Goal: Task Accomplishment & Management: Manage account settings

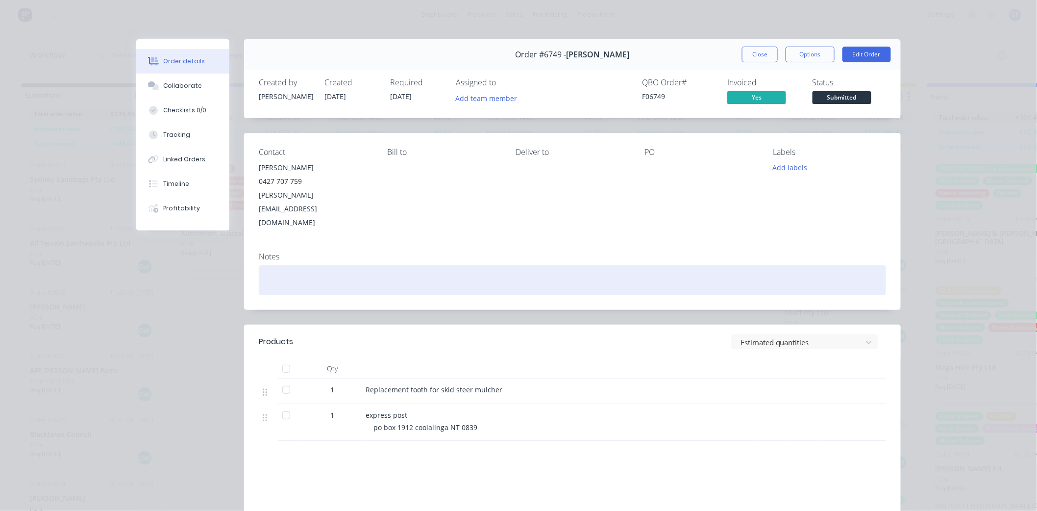
scroll to position [653, 0]
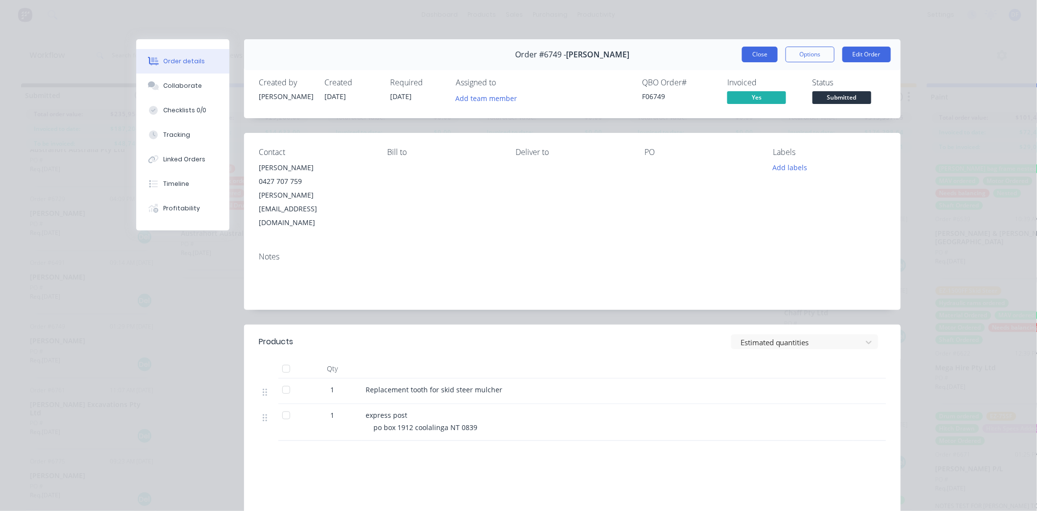
click at [756, 54] on button "Close" at bounding box center [760, 55] width 36 height 16
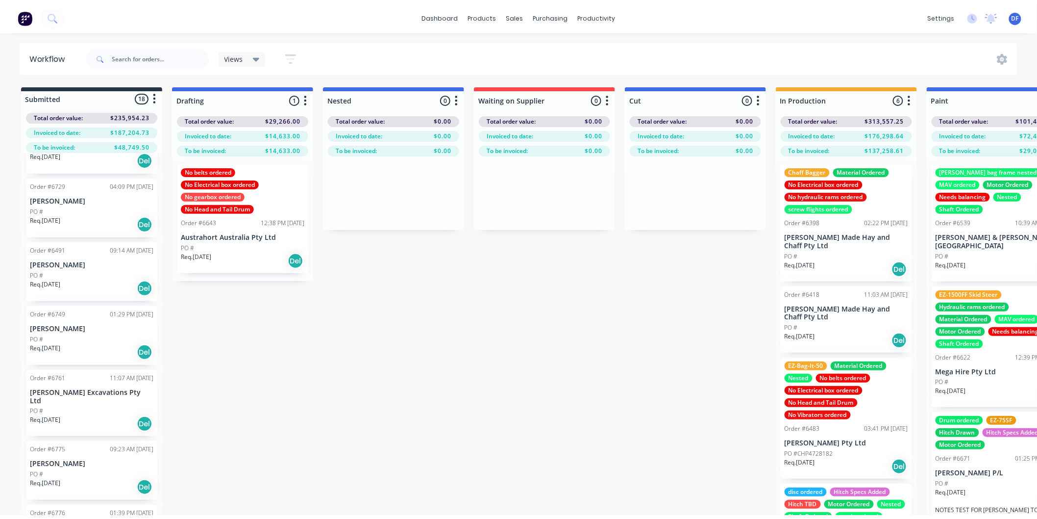
scroll to position [708, 0]
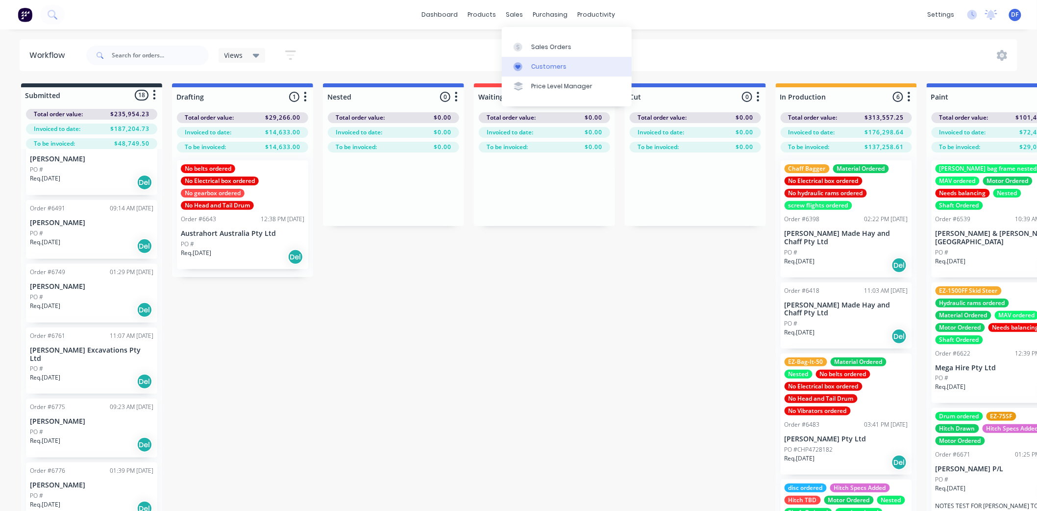
click at [538, 63] on div "Customers" at bounding box center [548, 66] width 35 height 9
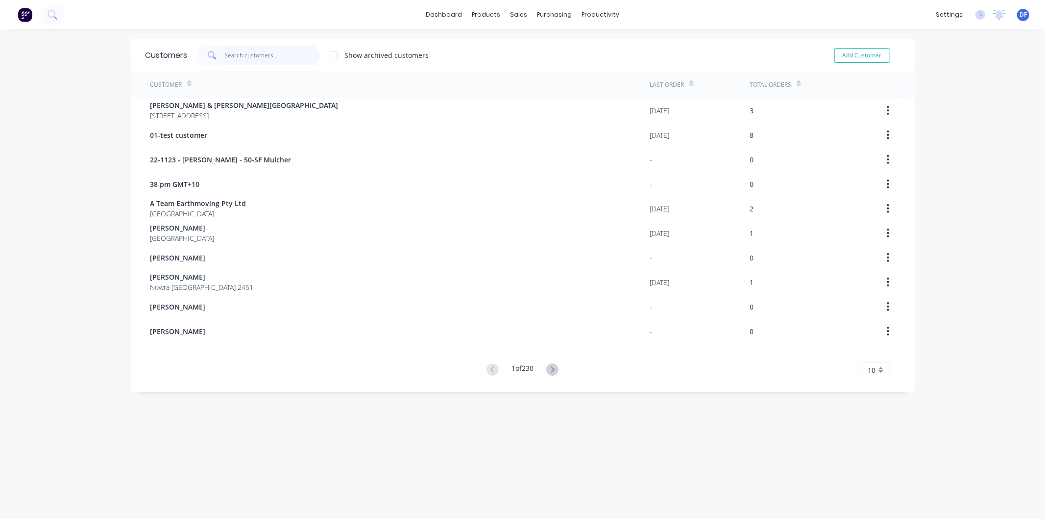
click at [245, 53] on input "text" at bounding box center [272, 56] width 96 height 20
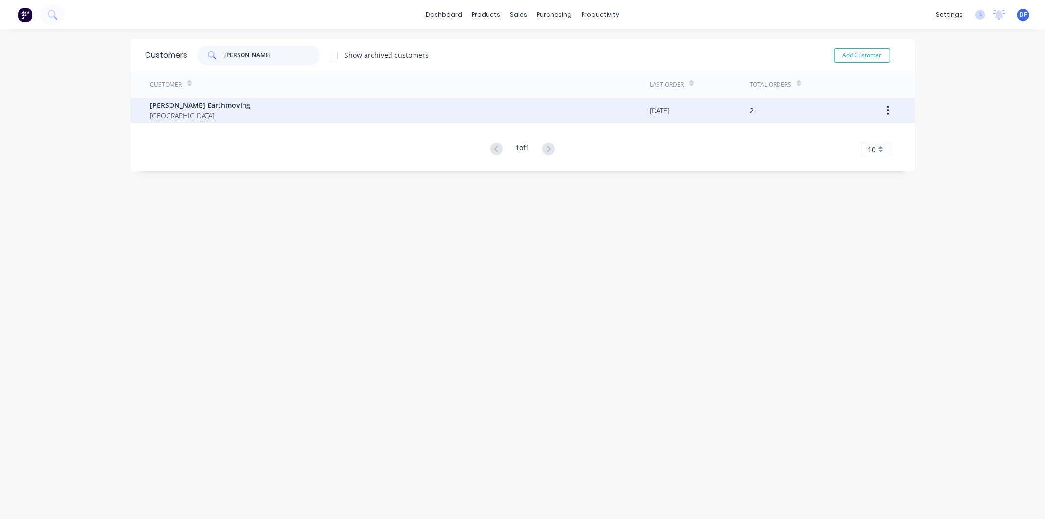
type input "[PERSON_NAME]"
click at [204, 105] on span "[PERSON_NAME] Earthmoving" at bounding box center [200, 105] width 100 height 10
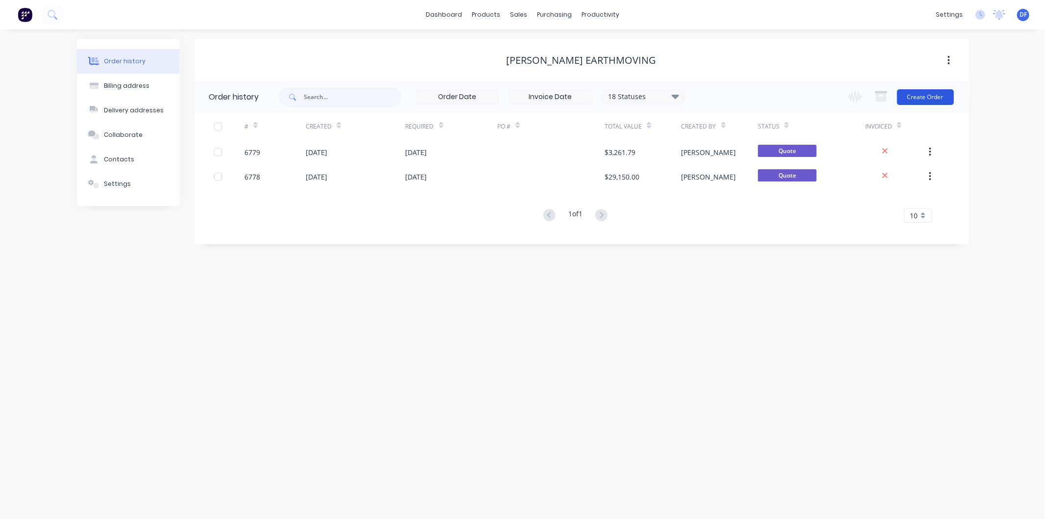
click at [920, 95] on button "Create Order" at bounding box center [925, 97] width 57 height 16
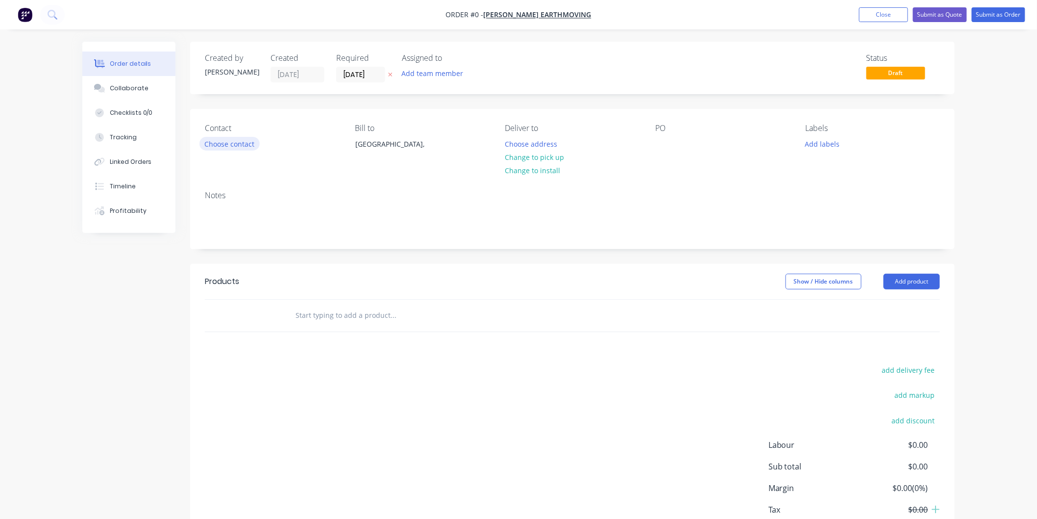
click at [236, 143] on button "Choose contact" at bounding box center [229, 143] width 60 height 13
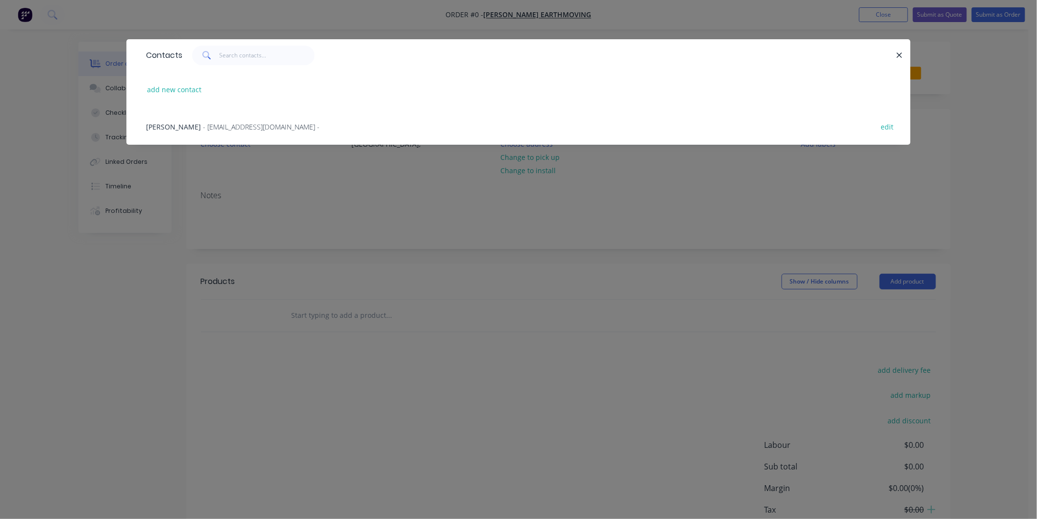
click at [238, 124] on span "- [EMAIL_ADDRESS][DOMAIN_NAME] -" at bounding box center [261, 126] width 117 height 9
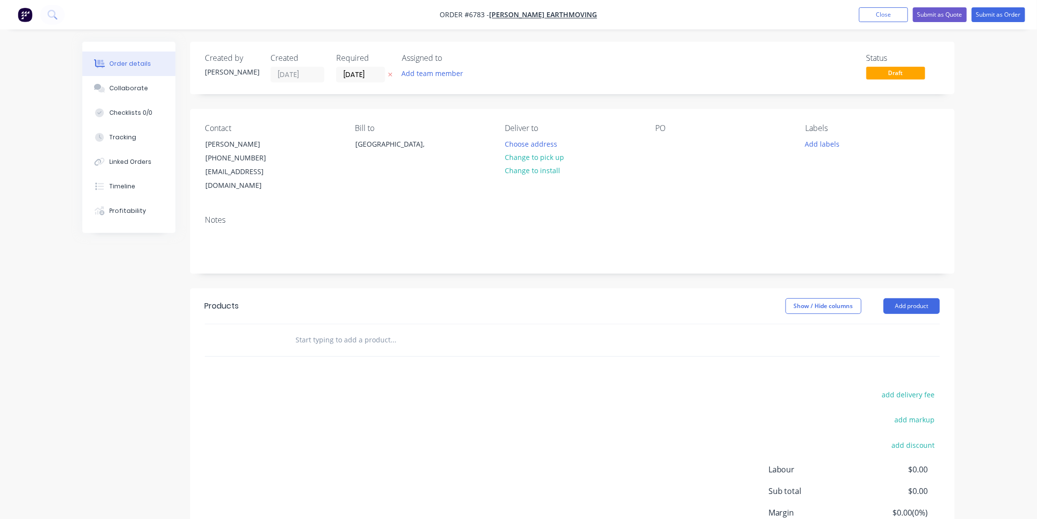
click at [343, 330] on input "text" at bounding box center [393, 340] width 196 height 20
click at [914, 298] on button "Add product" at bounding box center [912, 306] width 56 height 16
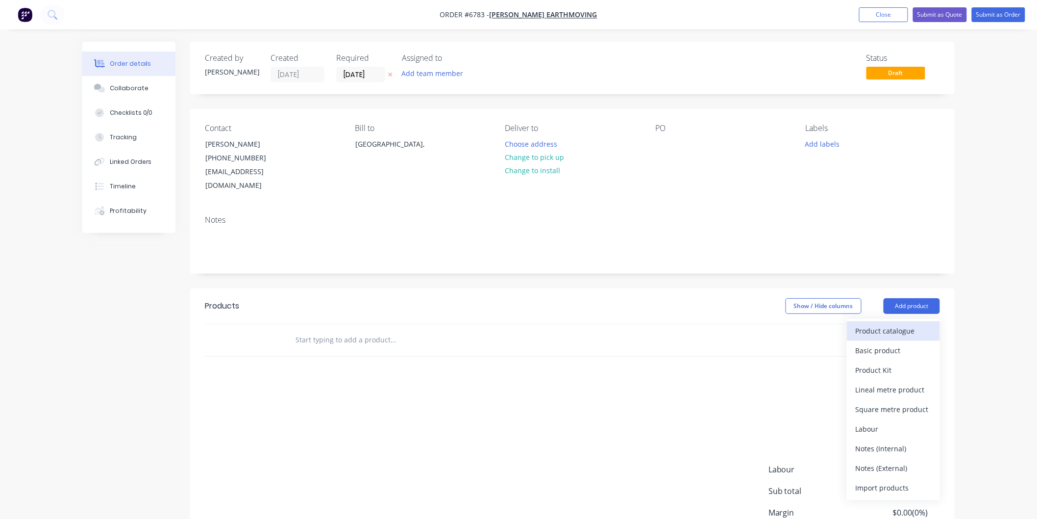
click at [875, 323] on div "Product catalogue" at bounding box center [893, 330] width 75 height 14
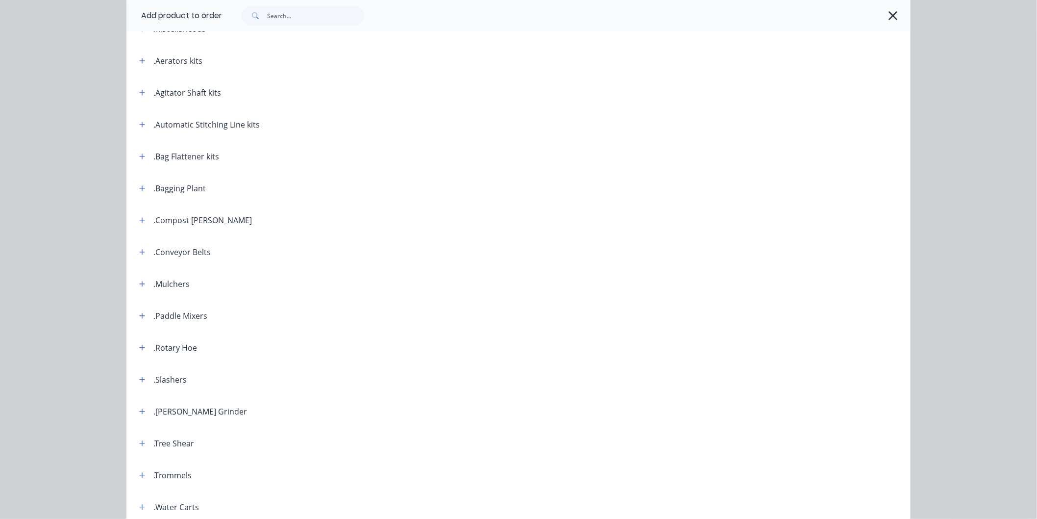
scroll to position [163, 0]
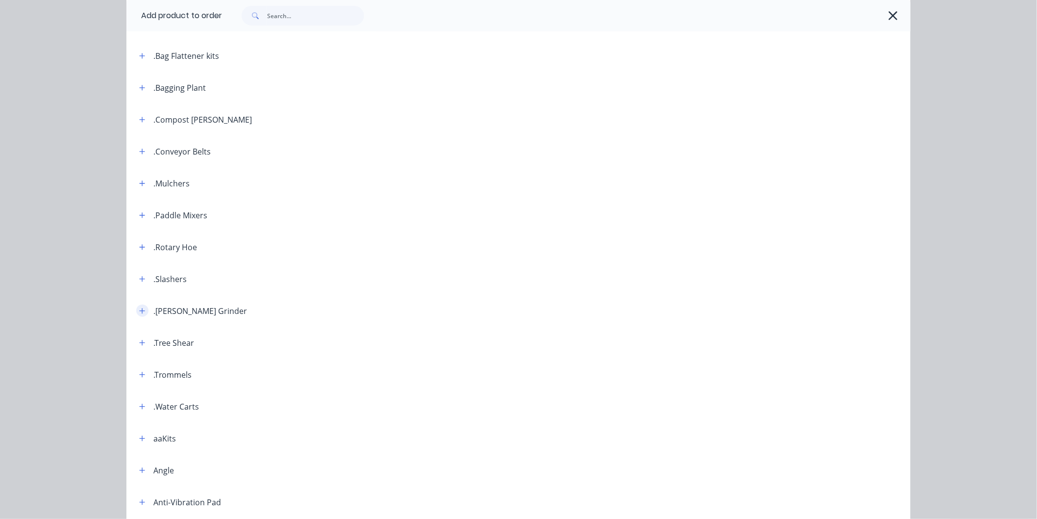
click at [139, 309] on icon "button" at bounding box center [142, 310] width 6 height 7
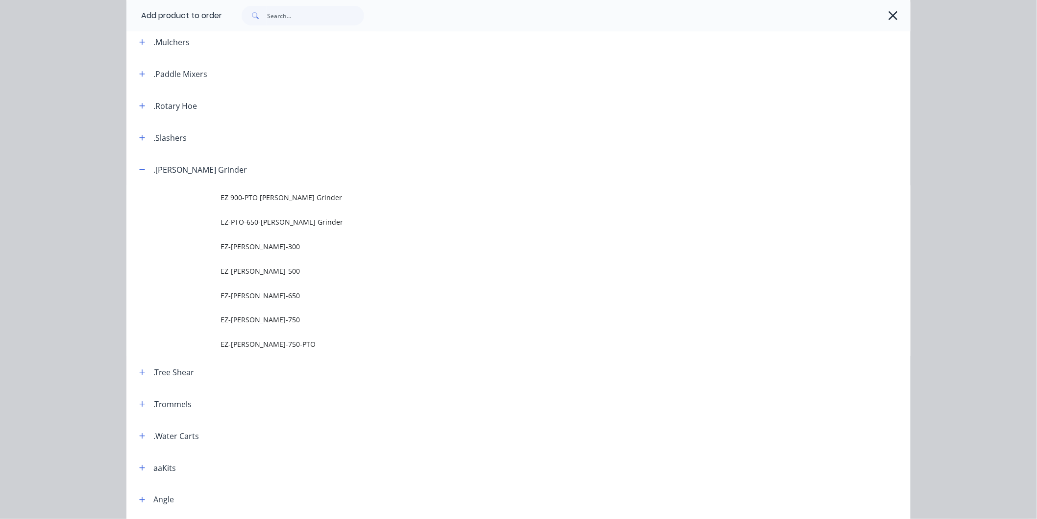
scroll to position [326, 0]
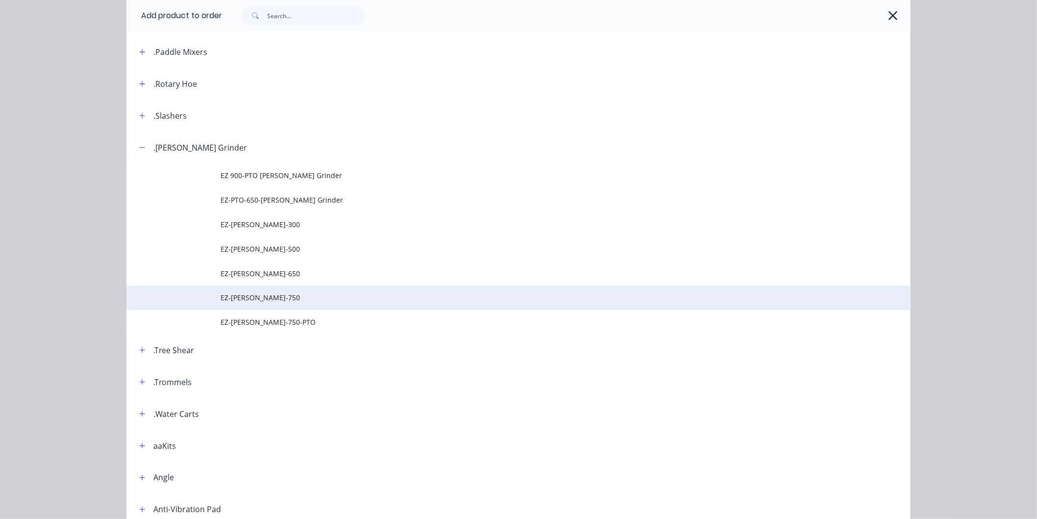
click at [258, 297] on span "EZ-[PERSON_NAME]-750" at bounding box center [497, 297] width 552 height 10
click at [258, 297] on div "Add product to order Miscellaneous .Aerators kits .Agitator Shaft kits .Automat…" at bounding box center [518, 259] width 1037 height 519
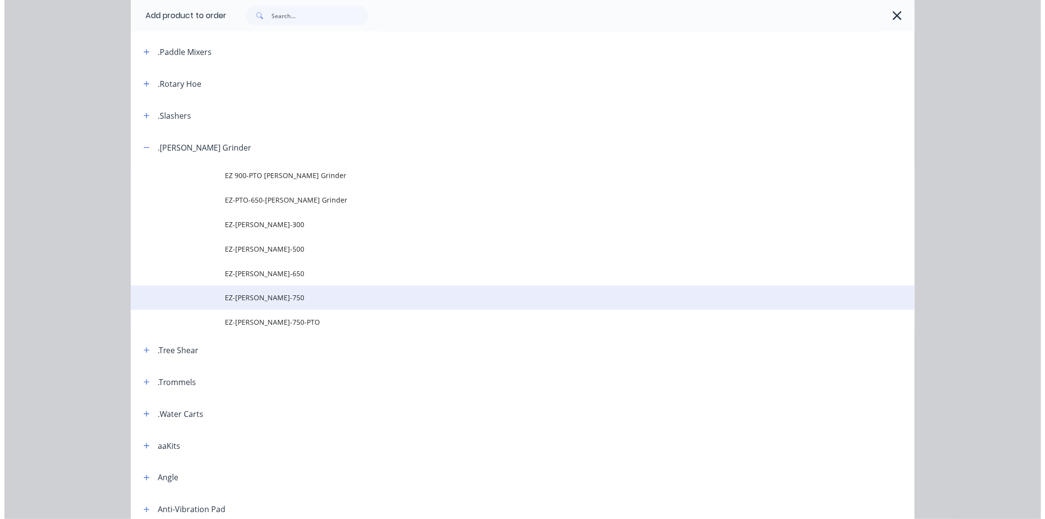
scroll to position [0, 0]
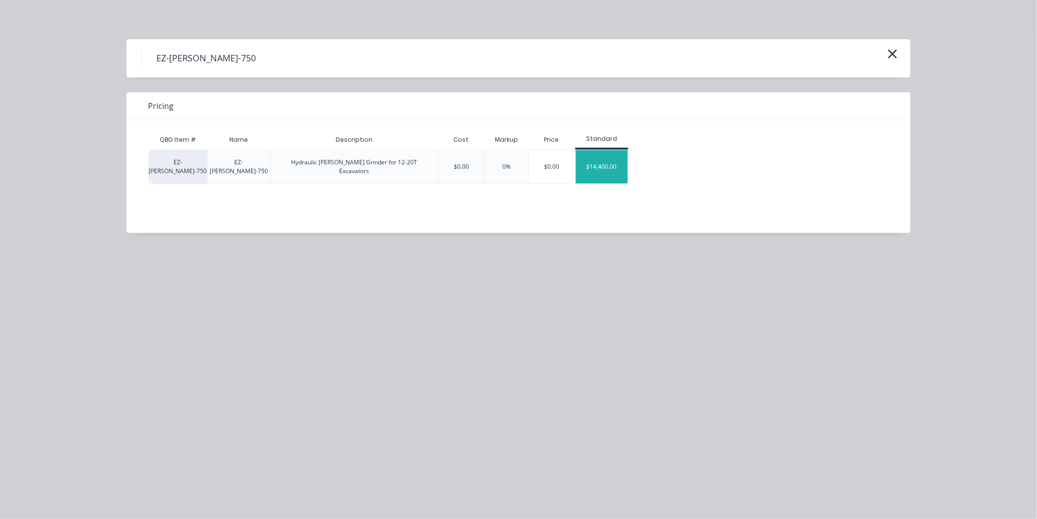
click at [601, 162] on div "$14,400.00" at bounding box center [602, 166] width 52 height 33
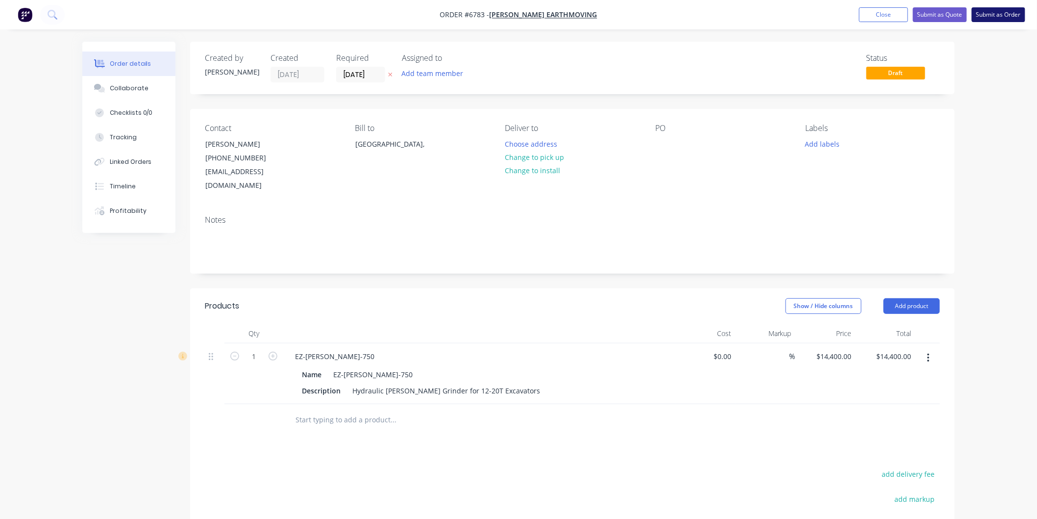
click at [1005, 12] on button "Submit as Order" at bounding box center [998, 14] width 53 height 15
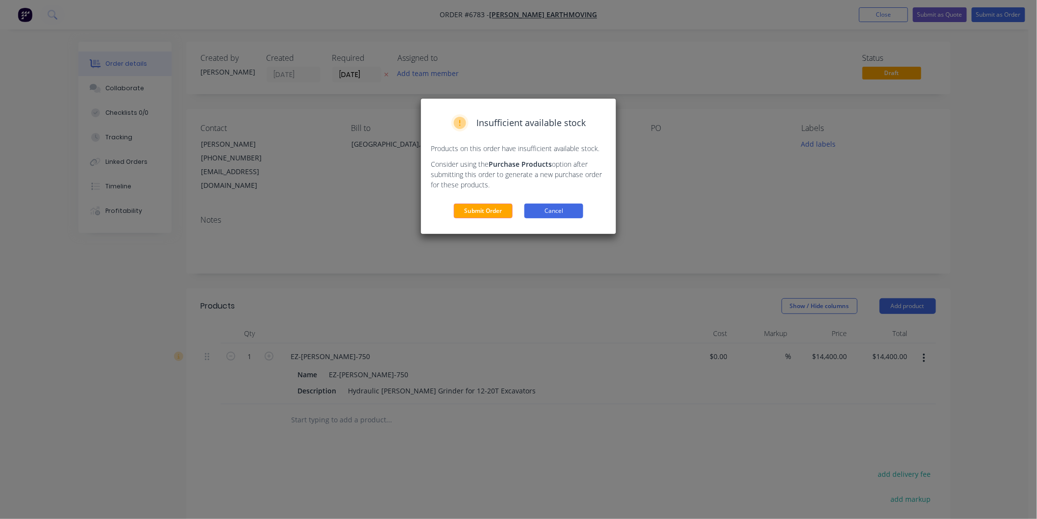
click at [560, 210] on button "Cancel" at bounding box center [553, 210] width 59 height 15
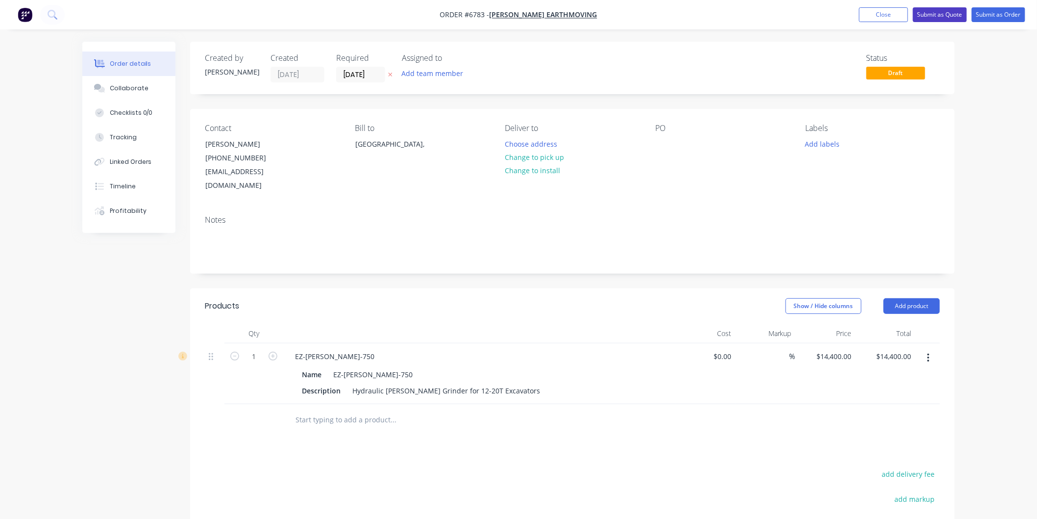
click at [940, 12] on button "Submit as Quote" at bounding box center [940, 14] width 54 height 15
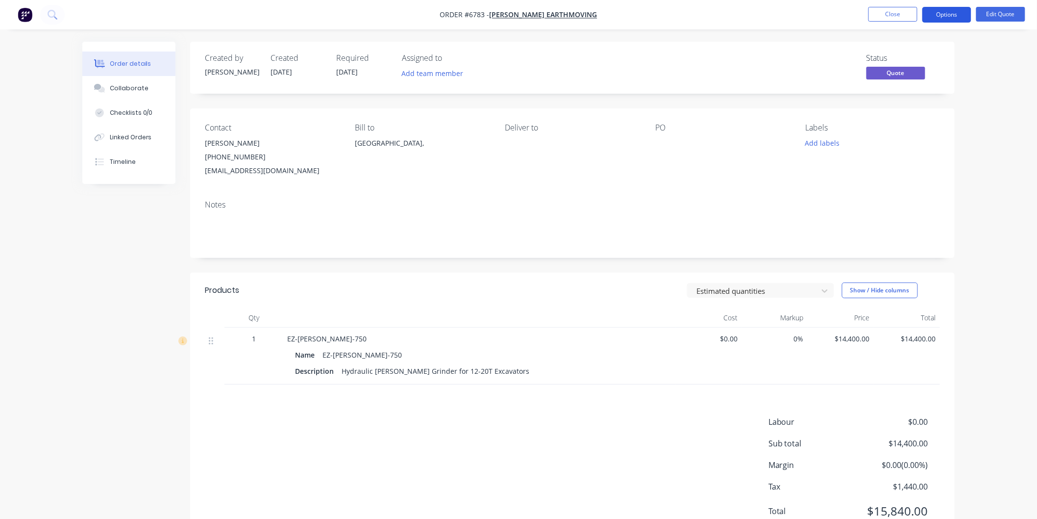
click at [944, 10] on button "Options" at bounding box center [946, 15] width 49 height 16
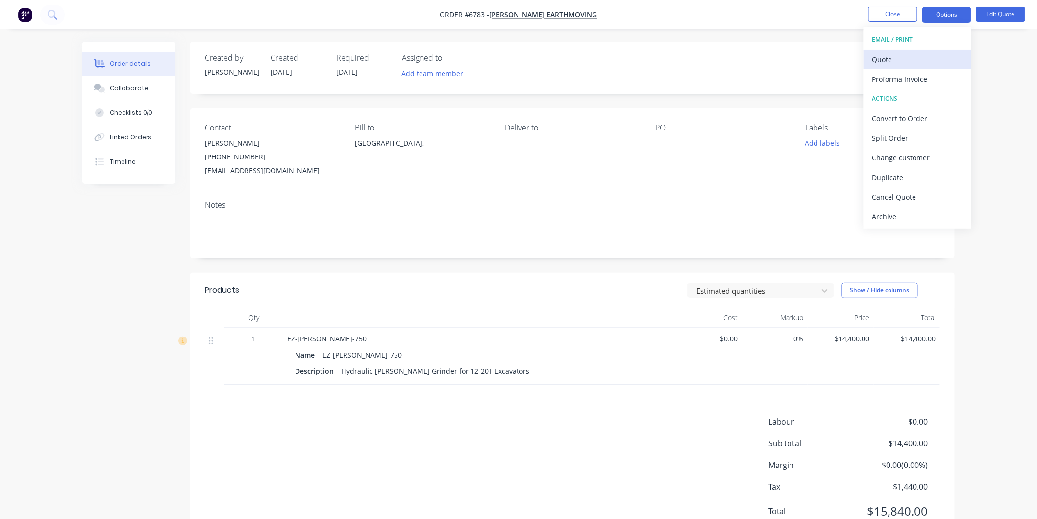
click at [894, 56] on div "Quote" at bounding box center [917, 59] width 90 height 14
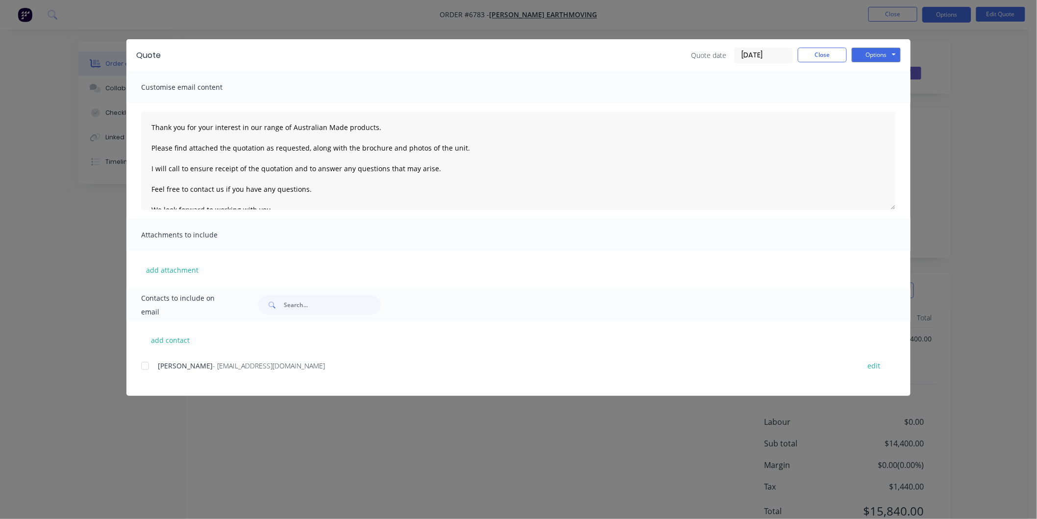
click at [145, 362] on div at bounding box center [145, 366] width 20 height 20
click at [154, 270] on button "add attachment" at bounding box center [172, 269] width 62 height 15
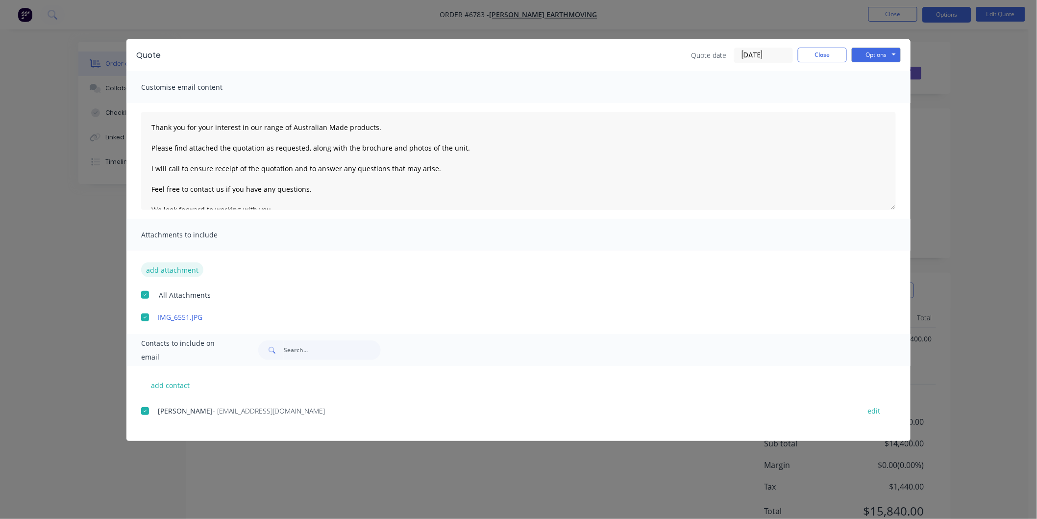
click at [177, 269] on button "add attachment" at bounding box center [172, 269] width 62 height 15
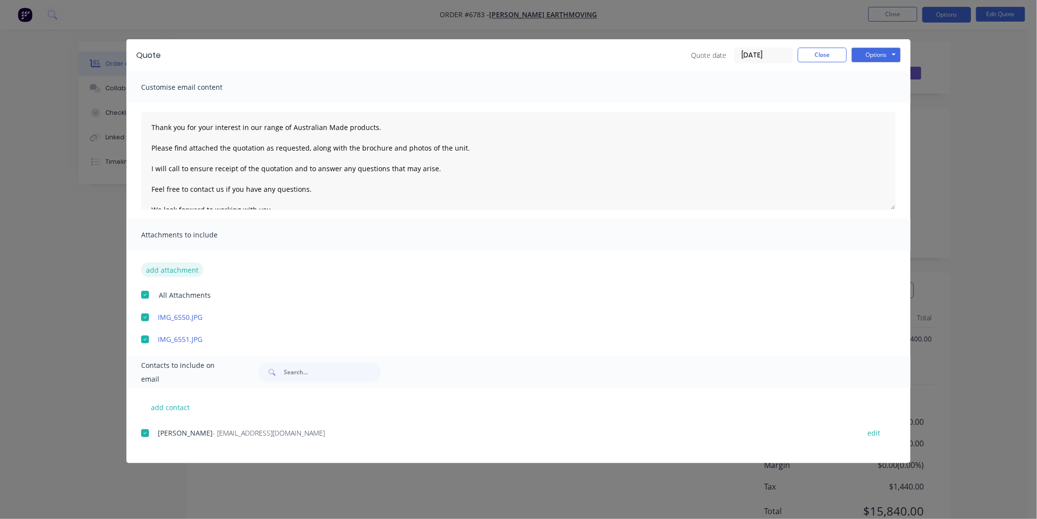
click at [167, 267] on button "add attachment" at bounding box center [172, 269] width 62 height 15
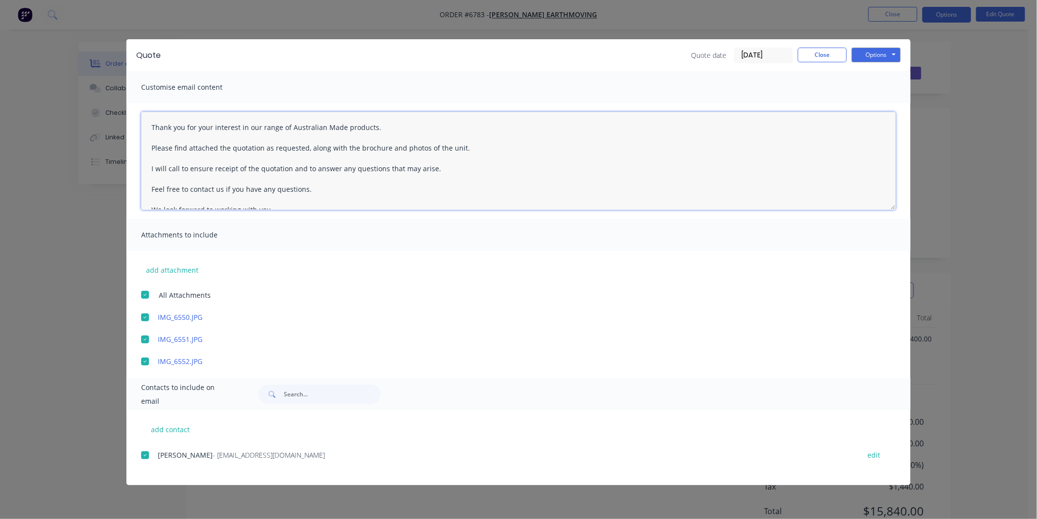
click at [148, 122] on textarea "Thank you for your interest in our range of Australian Made products. Please fi…" at bounding box center [518, 161] width 755 height 98
type textarea "[PERSON_NAME] Thank you for your interest in our range of Australian Made produ…"
click at [883, 51] on button "Options" at bounding box center [876, 55] width 49 height 15
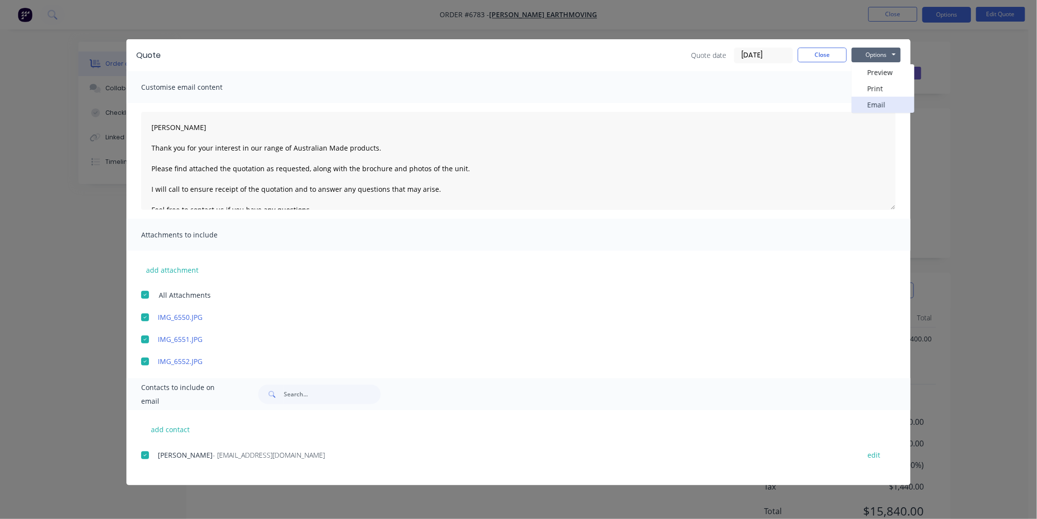
click at [879, 106] on button "Email" at bounding box center [883, 105] width 63 height 16
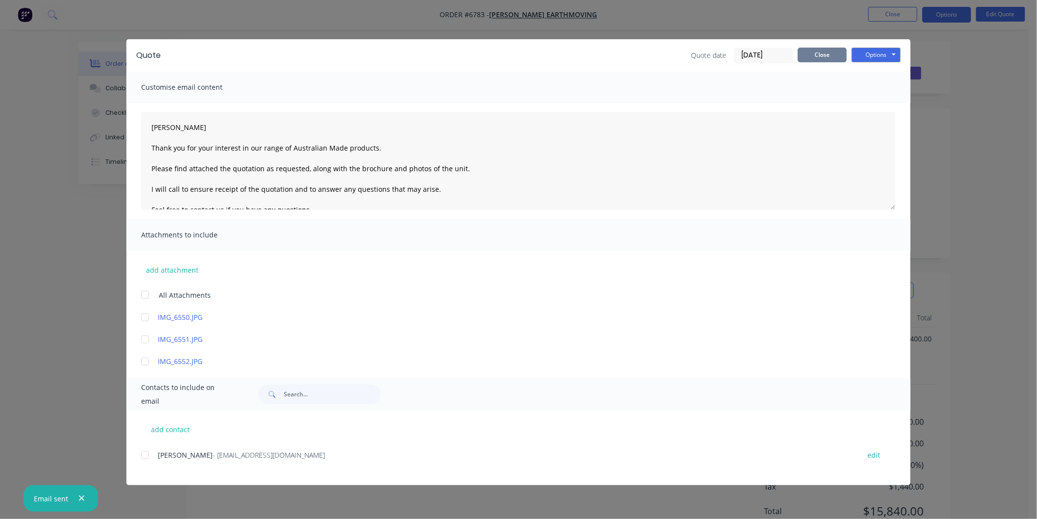
click at [822, 54] on button "Close" at bounding box center [822, 55] width 49 height 15
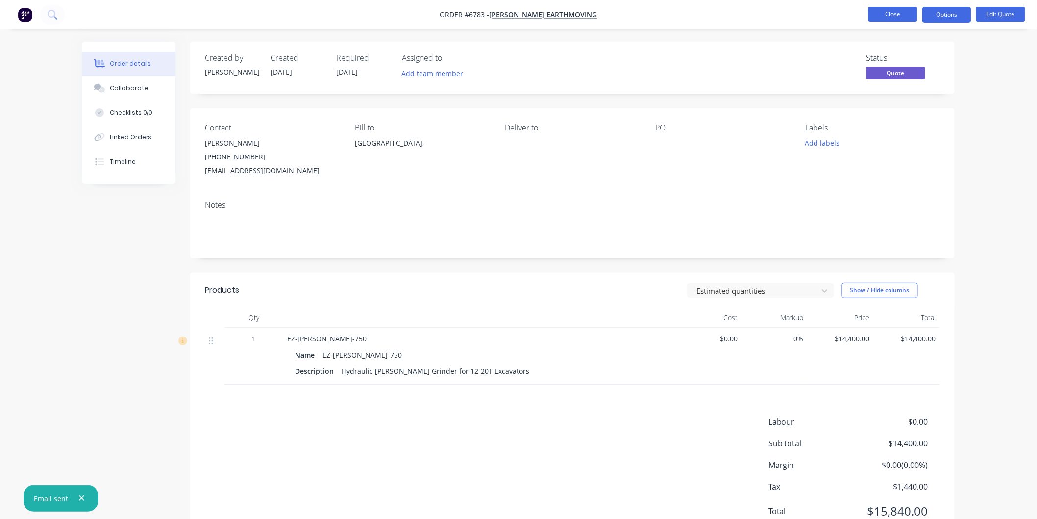
click at [898, 12] on button "Close" at bounding box center [893, 14] width 49 height 15
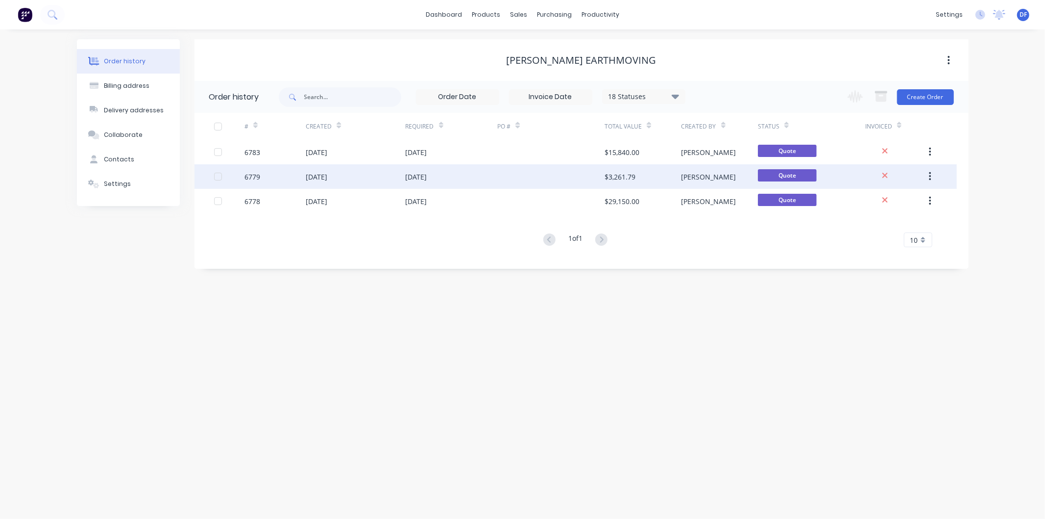
click at [630, 174] on div "$3,261.79" at bounding box center [620, 177] width 31 height 10
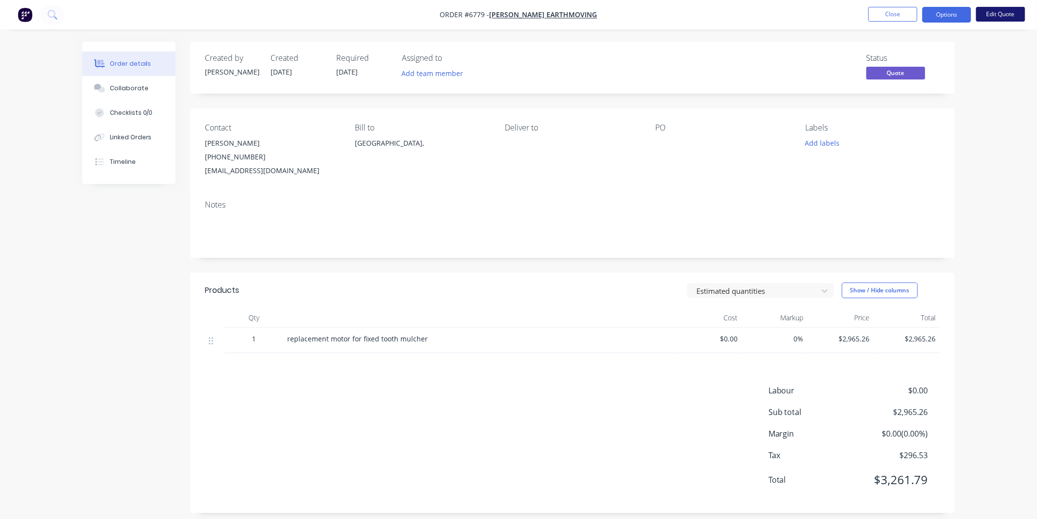
click at [994, 13] on button "Edit Quote" at bounding box center [1000, 14] width 49 height 15
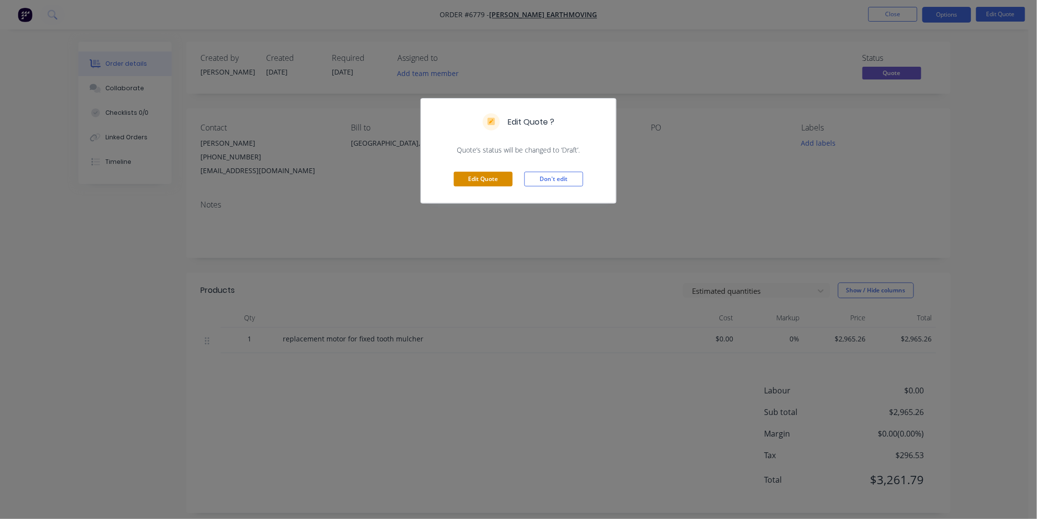
click at [483, 179] on button "Edit Quote" at bounding box center [483, 179] width 59 height 15
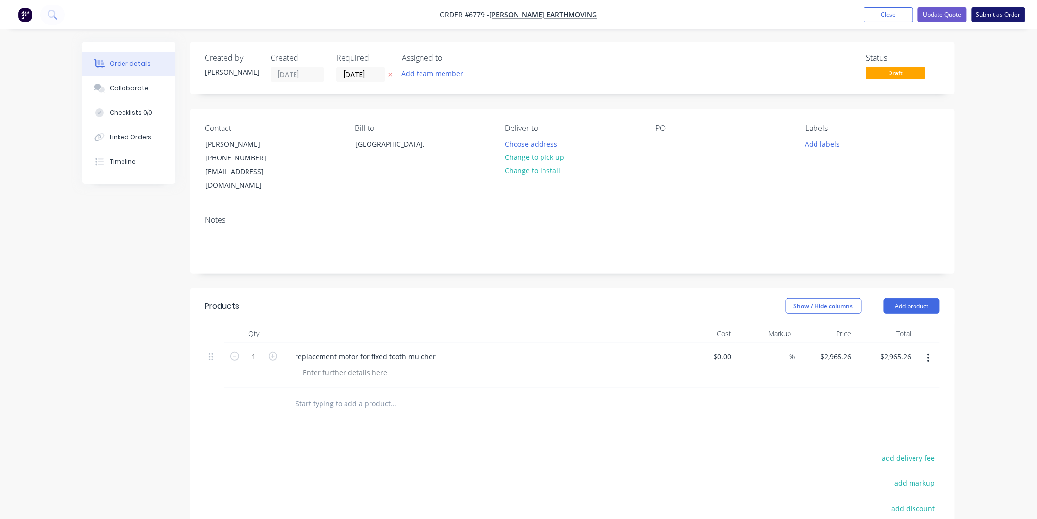
click at [992, 13] on button "Submit as Order" at bounding box center [998, 14] width 53 height 15
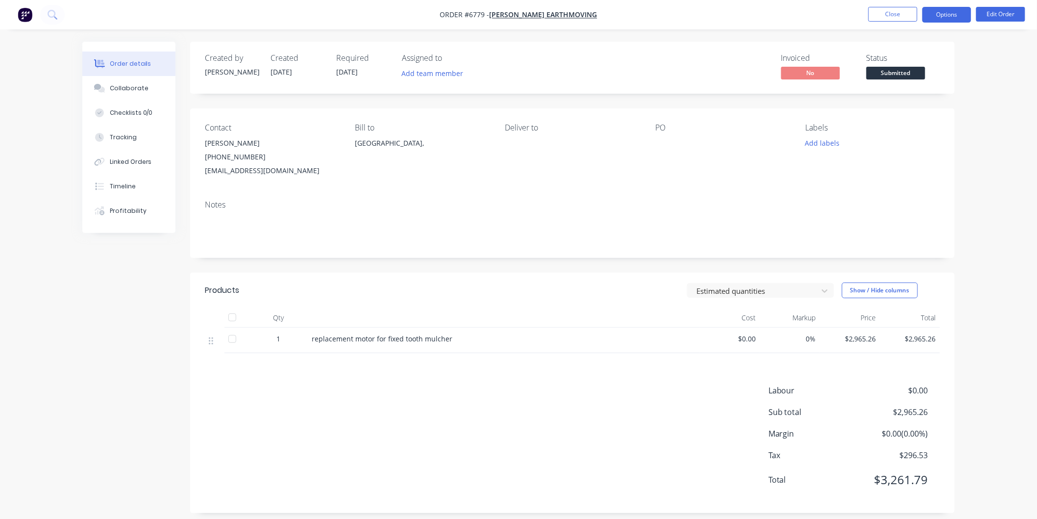
click at [935, 13] on button "Options" at bounding box center [946, 15] width 49 height 16
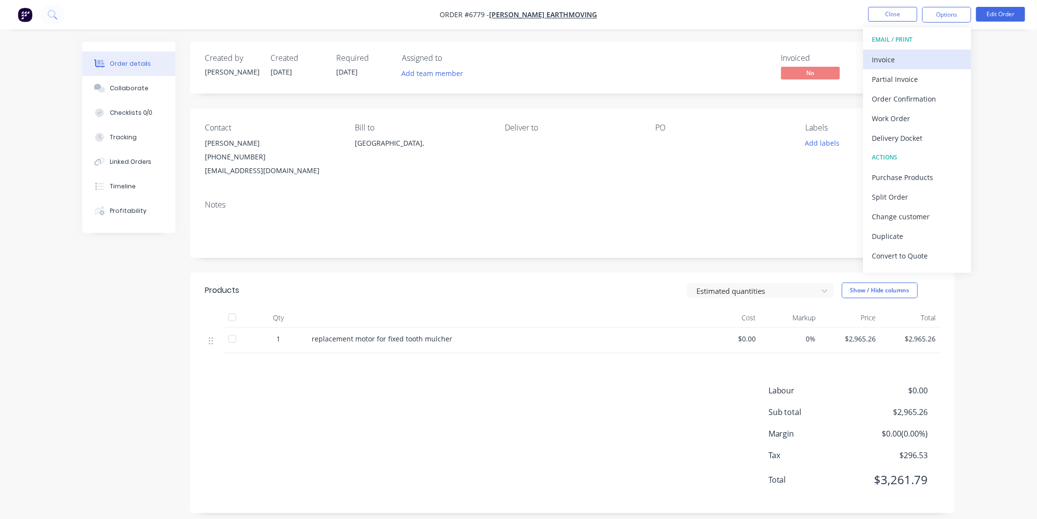
click at [882, 57] on div "Invoice" at bounding box center [917, 59] width 90 height 14
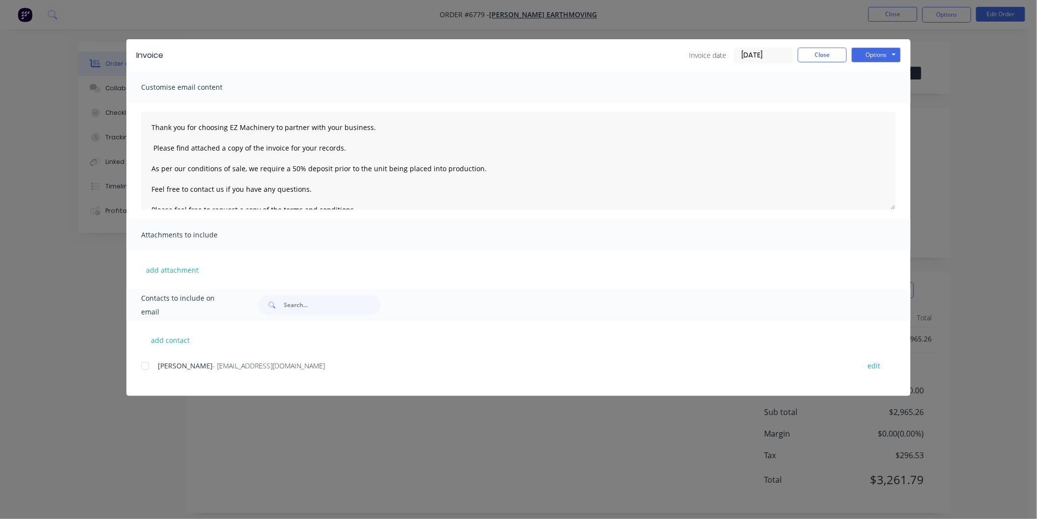
click at [147, 366] on div at bounding box center [145, 366] width 20 height 20
click at [148, 123] on textarea "Thank you for choosing EZ Machinery to partner with your business. Please find …" at bounding box center [518, 161] width 755 height 98
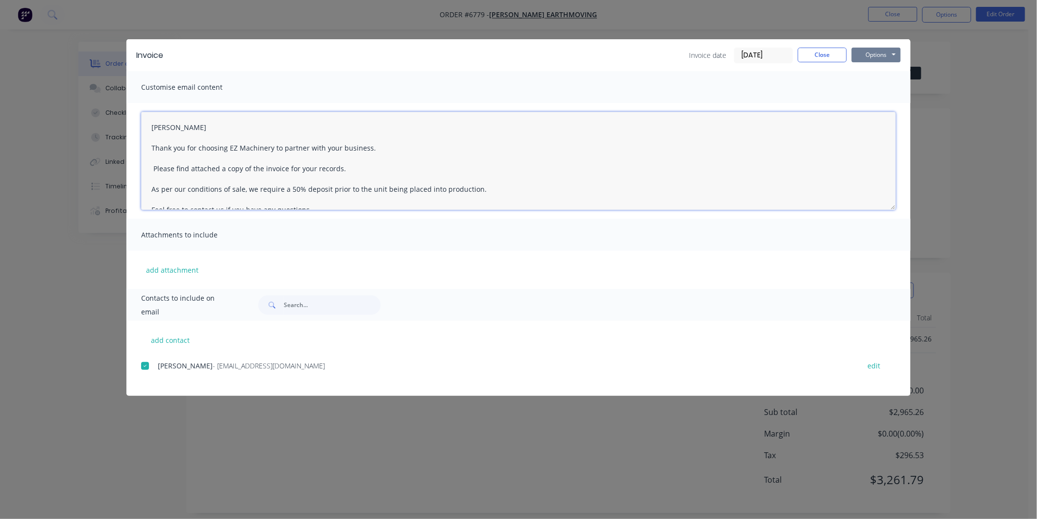
type textarea "[PERSON_NAME] Thank you for choosing EZ Machinery to partner with your business…"
click at [870, 50] on button "Options" at bounding box center [876, 55] width 49 height 15
click at [870, 101] on button "Email" at bounding box center [883, 105] width 63 height 16
click at [964, 87] on div "Invoice Invoice date [DATE] Close Options Preview Print Email Customise email c…" at bounding box center [518, 259] width 1037 height 519
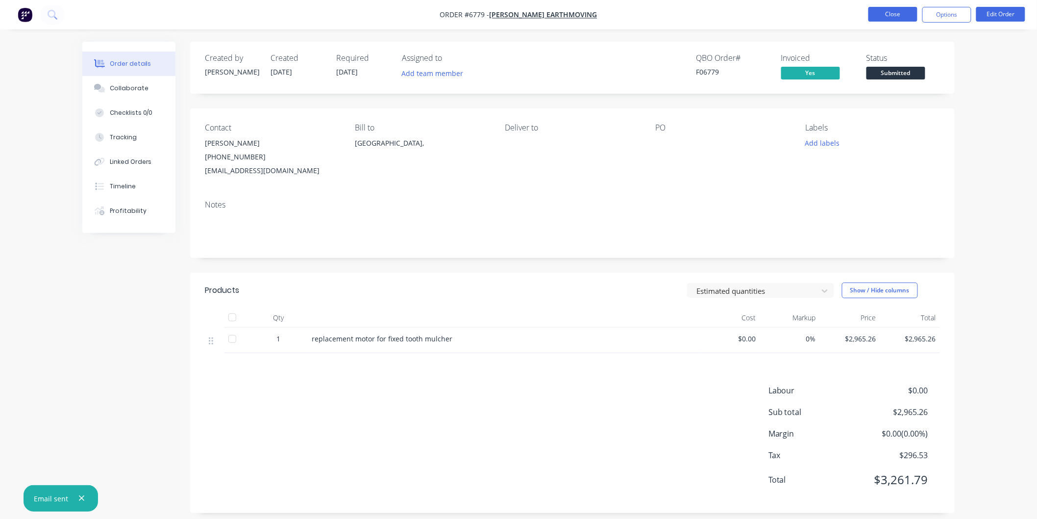
click at [888, 12] on button "Close" at bounding box center [893, 14] width 49 height 15
